Goal: Task Accomplishment & Management: Use online tool/utility

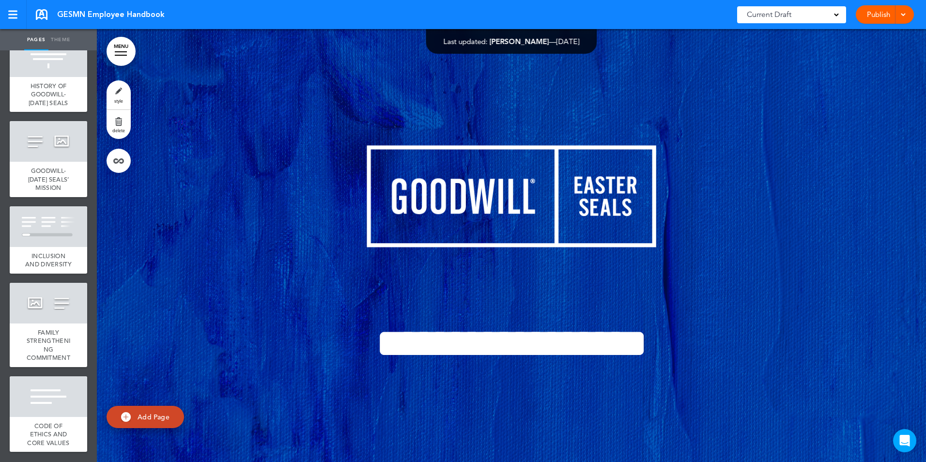
scroll to position [727, 0]
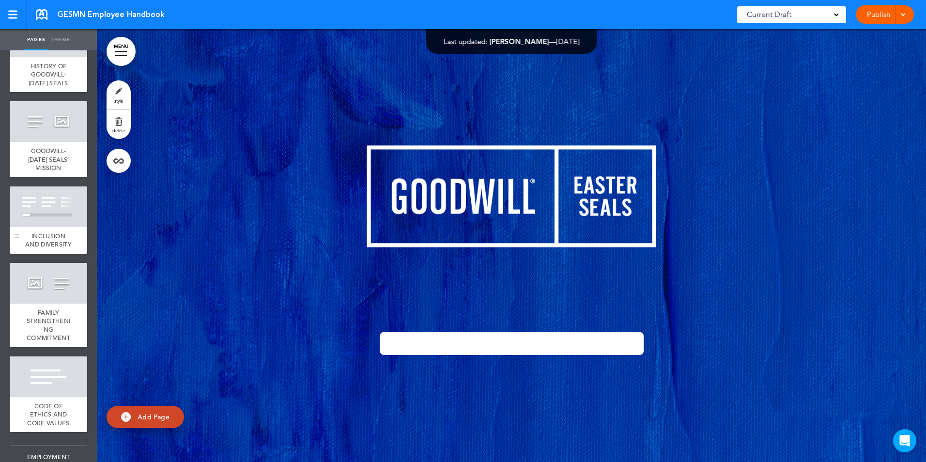
click at [41, 227] on div at bounding box center [49, 207] width 78 height 41
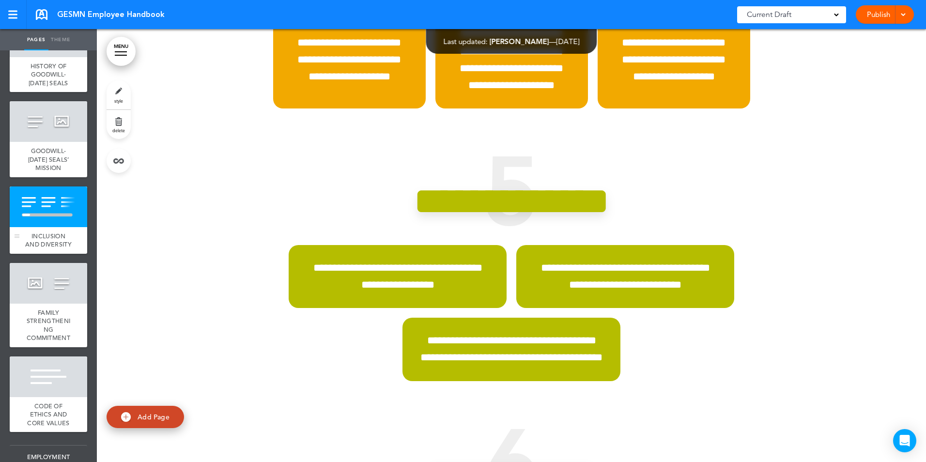
scroll to position [7204, 0]
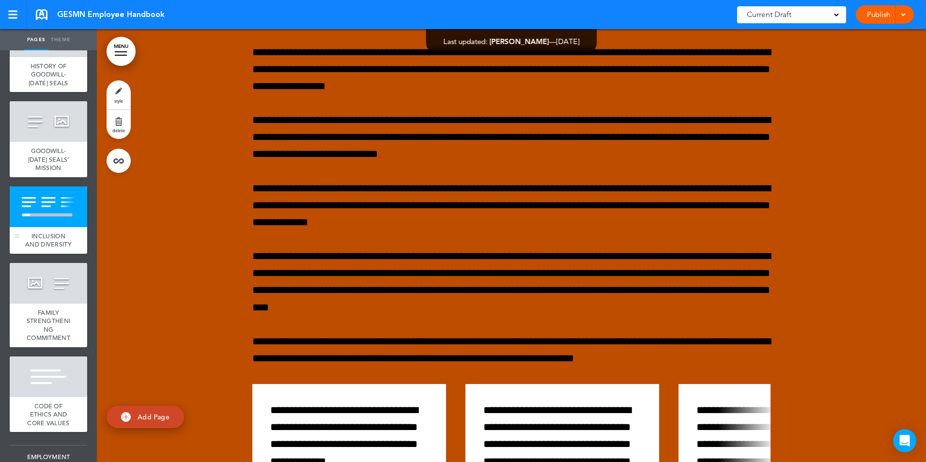
click at [36, 249] on span "INCLUSION AND DIVERSITY" at bounding box center [48, 240] width 47 height 17
click at [47, 249] on span "INCLUSION AND DIVERSITY" at bounding box center [48, 240] width 47 height 17
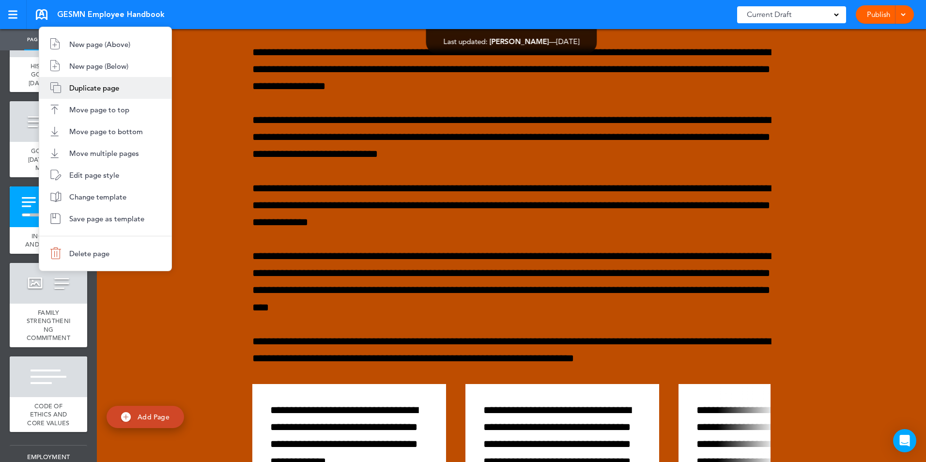
click at [93, 87] on span "Duplicate page" at bounding box center [94, 87] width 50 height 9
click at [0, 0] on div at bounding box center [0, 0] width 0 height 0
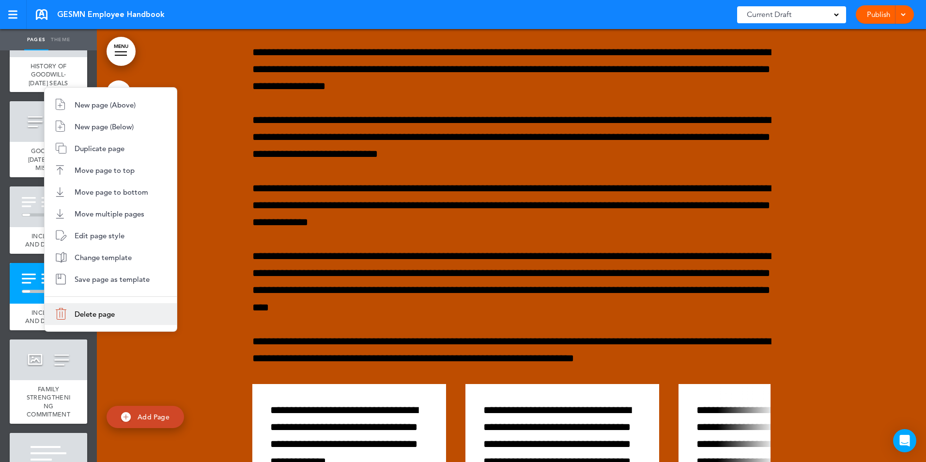
click at [85, 314] on span "Delete page" at bounding box center [95, 314] width 40 height 9
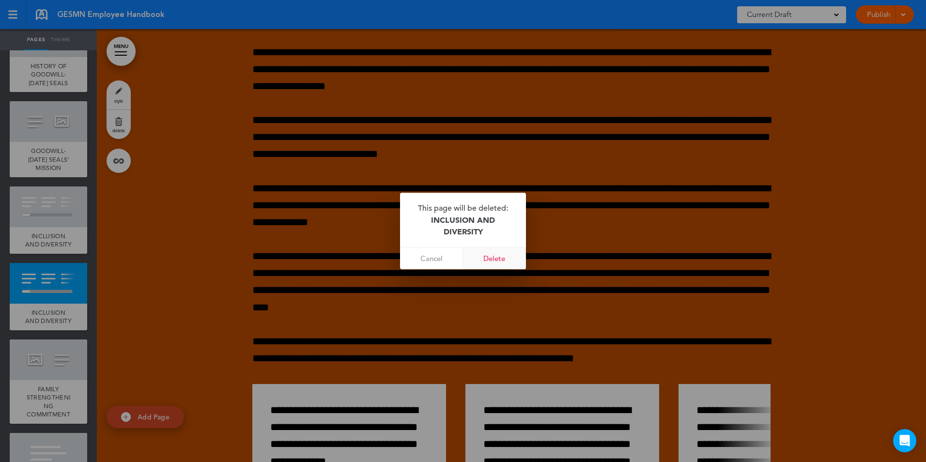
click at [489, 258] on link "Delete" at bounding box center [494, 259] width 63 height 22
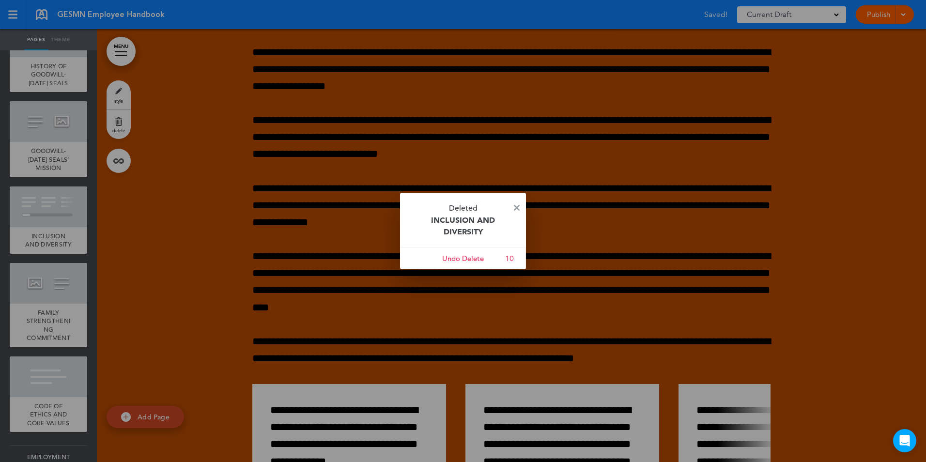
click at [48, 268] on div at bounding box center [463, 231] width 926 height 462
click at [516, 207] on img at bounding box center [517, 208] width 6 height 6
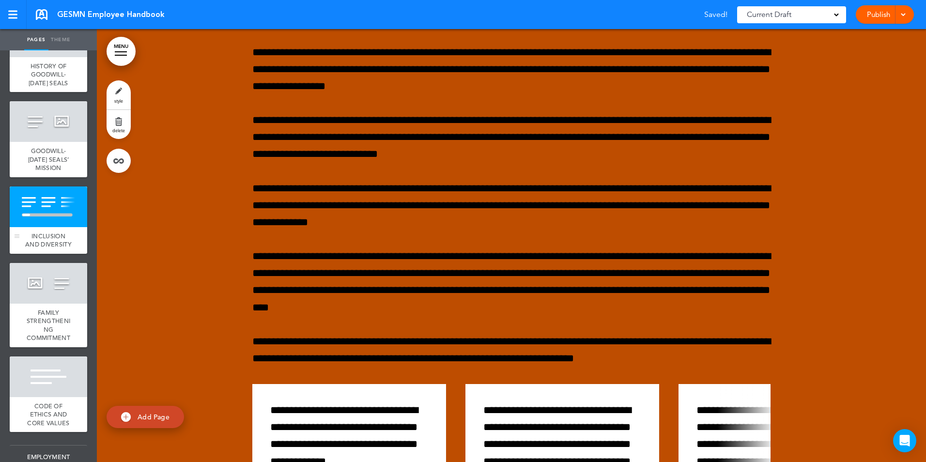
click at [33, 249] on span "INCLUSION AND DIVERSITY" at bounding box center [48, 240] width 47 height 17
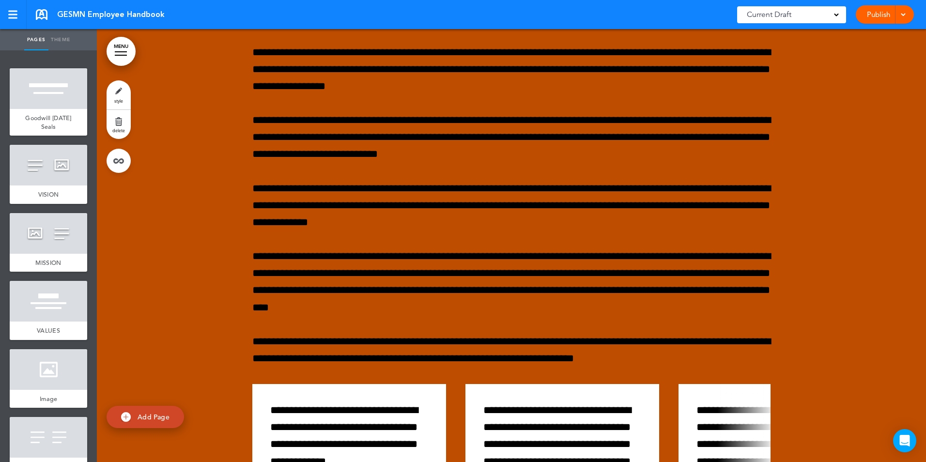
click at [31, 41] on link "Pages" at bounding box center [36, 39] width 24 height 21
click at [127, 46] on link "MENU" at bounding box center [121, 51] width 29 height 29
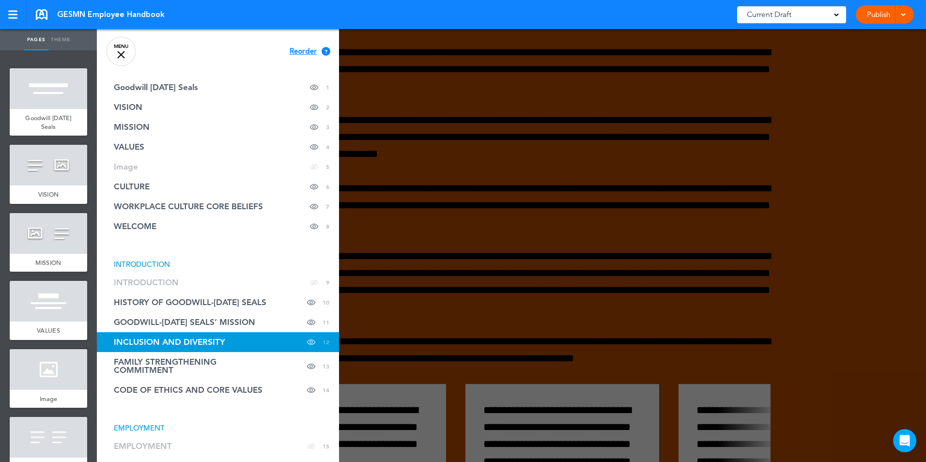
click at [211, 342] on span "INCLUSION AND DIVERSITY" at bounding box center [169, 342] width 111 height 8
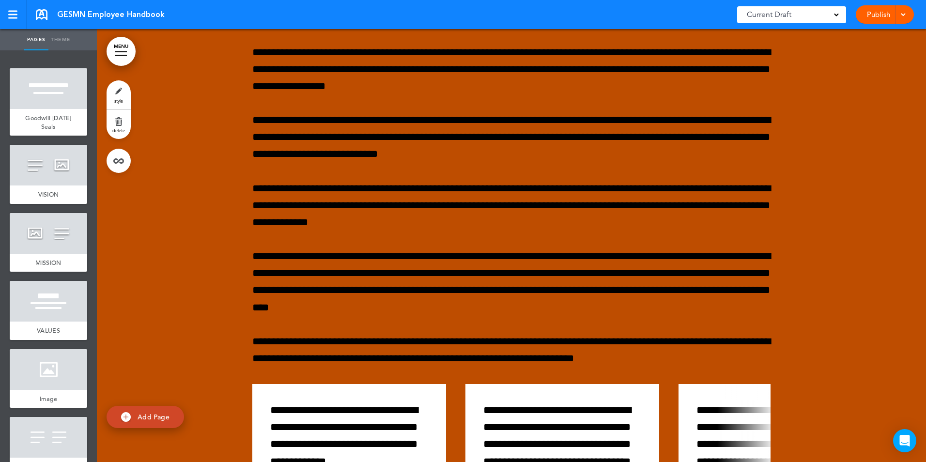
click at [123, 53] on link "MENU" at bounding box center [121, 51] width 29 height 29
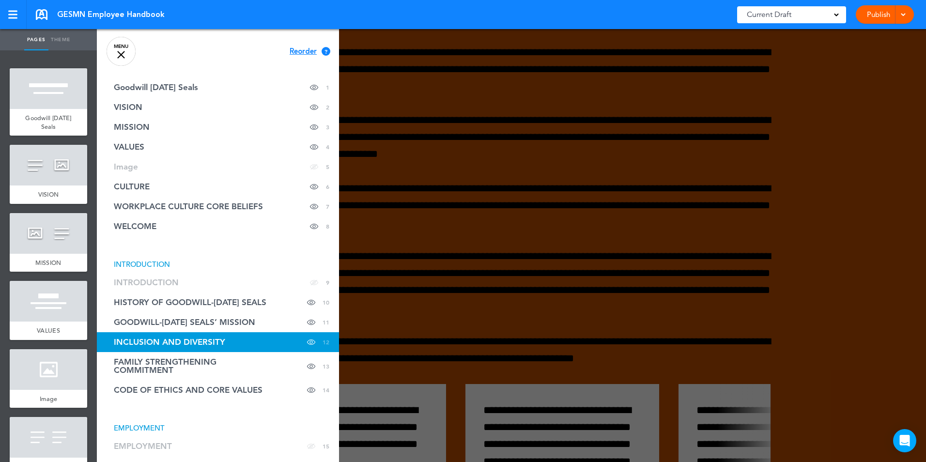
drag, startPoint x: 317, startPoint y: 342, endPoint x: 202, endPoint y: 341, distance: 114.8
click at [207, 342] on span "INCLUSION AND DIVERSITY" at bounding box center [169, 342] width 111 height 8
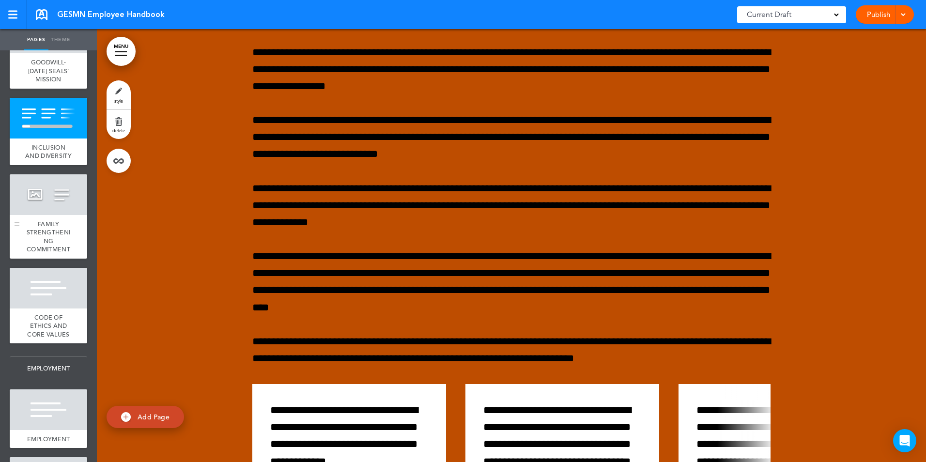
scroll to position [824, 0]
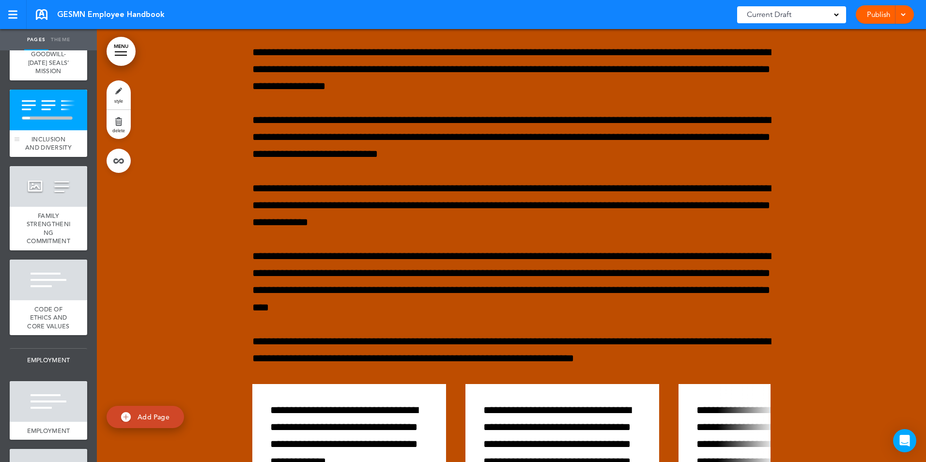
click at [34, 152] on span "INCLUSION AND DIVERSITY" at bounding box center [48, 143] width 47 height 17
click at [21, 157] on div at bounding box center [17, 123] width 15 height 67
click at [50, 152] on span "INCLUSION AND DIVERSITY" at bounding box center [48, 143] width 47 height 17
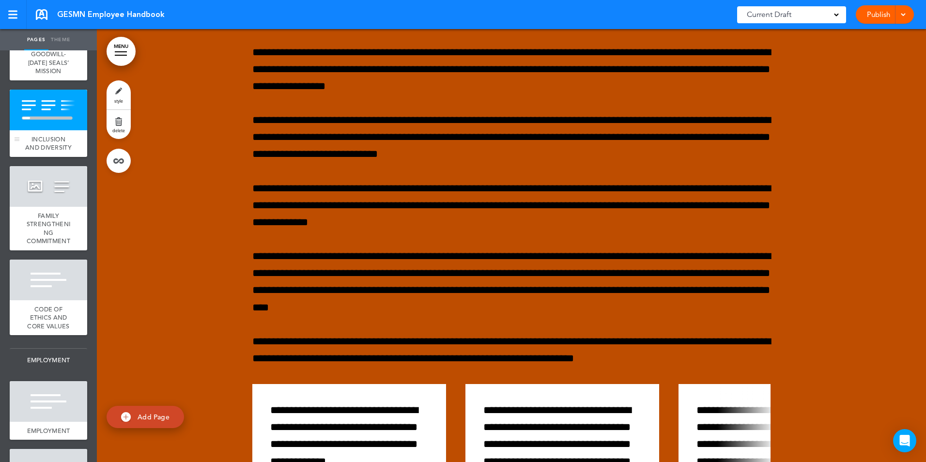
click at [51, 152] on span "INCLUSION AND DIVERSITY" at bounding box center [48, 143] width 47 height 17
click at [11, 20] on link at bounding box center [13, 14] width 27 height 29
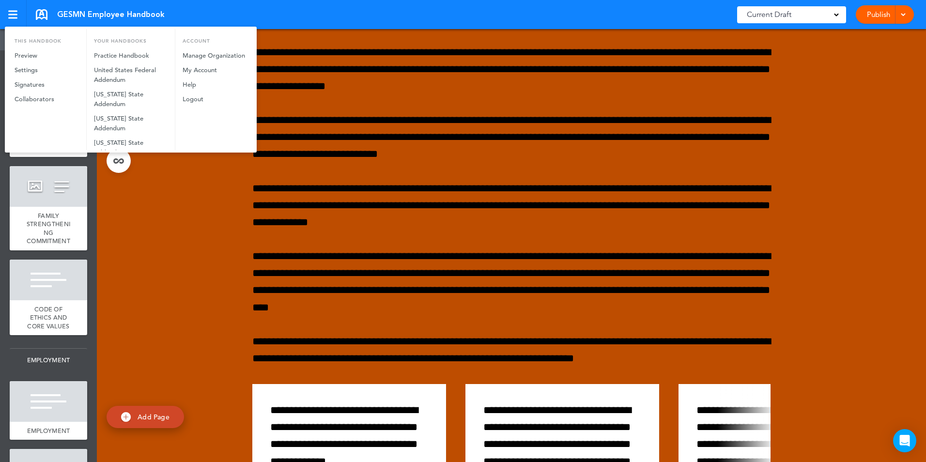
click at [11, 20] on div at bounding box center [463, 231] width 926 height 462
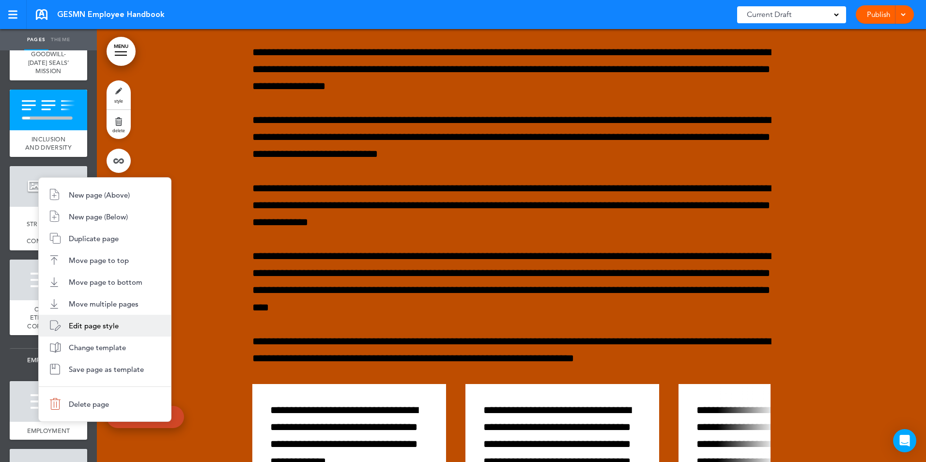
click at [108, 329] on span "Edit page style" at bounding box center [94, 325] width 50 height 9
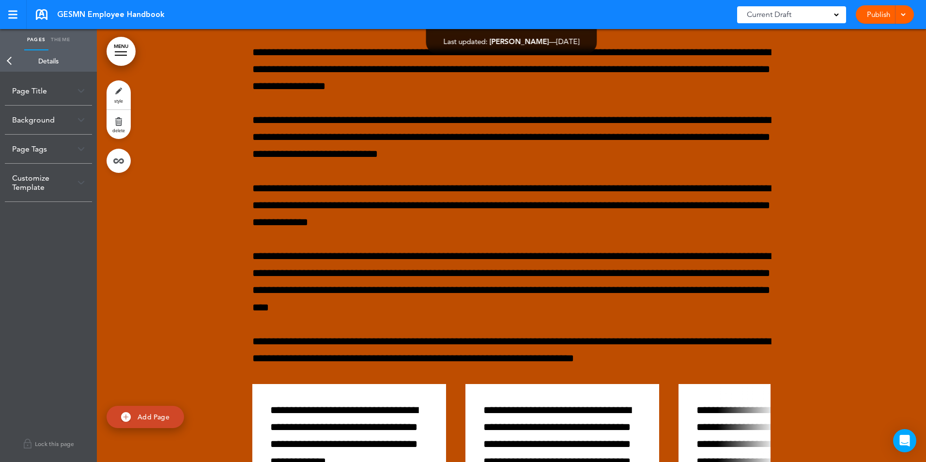
click at [54, 150] on div "Page Tags" at bounding box center [48, 149] width 87 height 29
click at [55, 149] on div "Page Tags" at bounding box center [48, 149] width 87 height 29
click at [52, 91] on div "Page Title" at bounding box center [48, 91] width 87 height 29
click at [41, 132] on input "**********" at bounding box center [48, 129] width 73 height 16
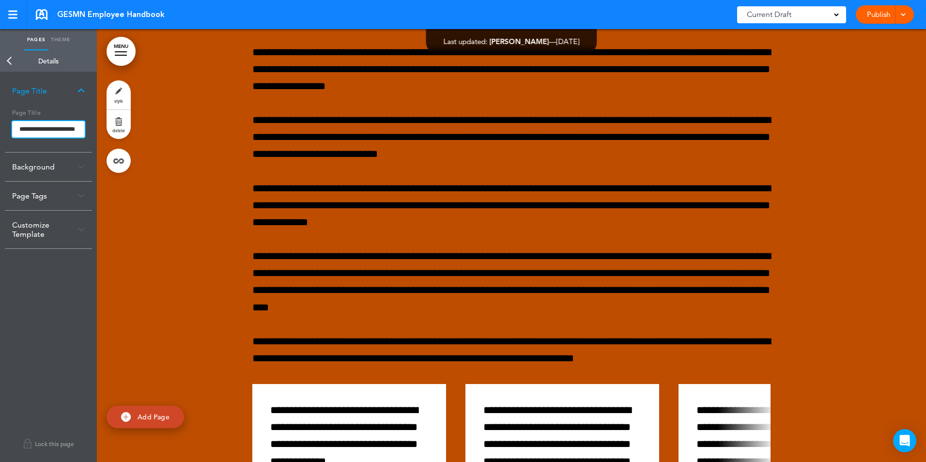
click at [41, 132] on input "**********" at bounding box center [48, 129] width 73 height 16
click at [42, 131] on input "**********" at bounding box center [48, 129] width 73 height 16
type input "*"
type input "**********"
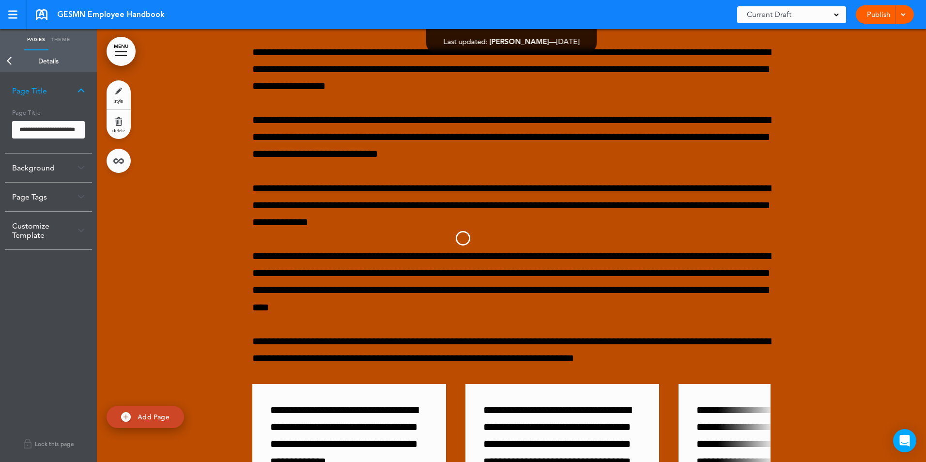
click at [10, 61] on body "Make this page common so it is available in other handbooks. This handbook [GEO…" at bounding box center [463, 231] width 926 height 462
click at [11, 56] on link "Back" at bounding box center [9, 60] width 19 height 21
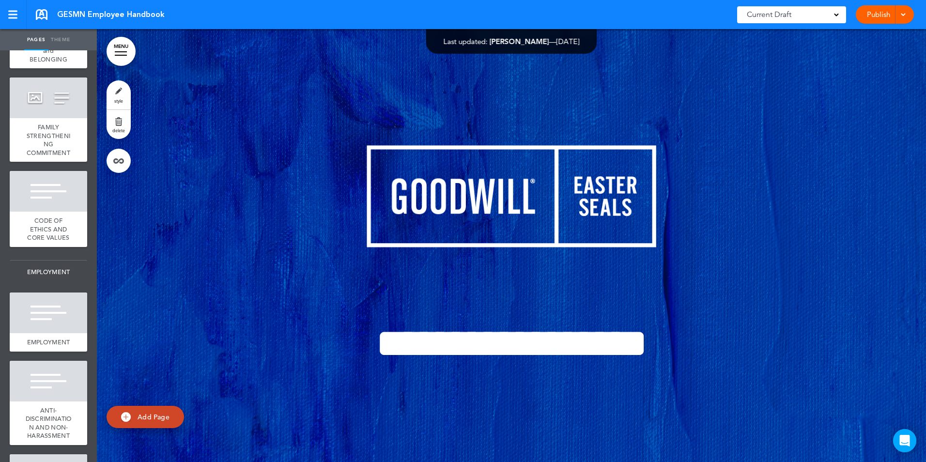
click at [37, 63] on span "COMMUNITY and BELONGING" at bounding box center [48, 50] width 39 height 25
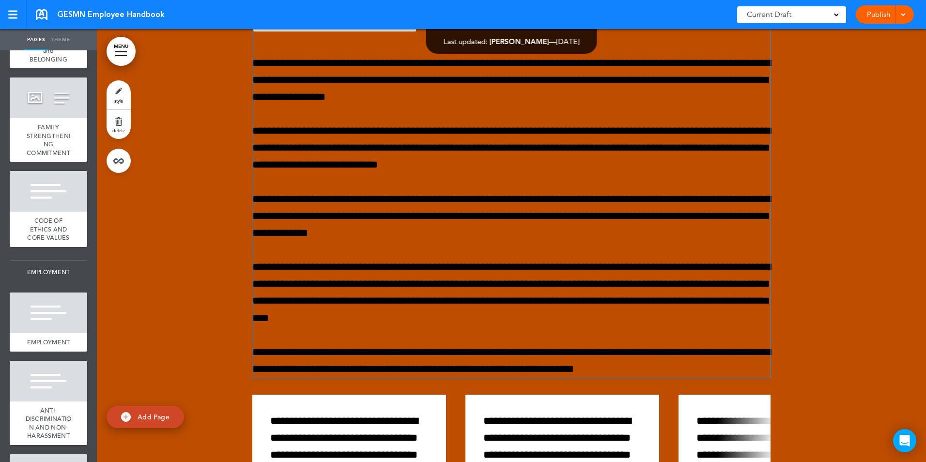
scroll to position [7252, 0]
